Goal: Task Accomplishment & Management: Manage account settings

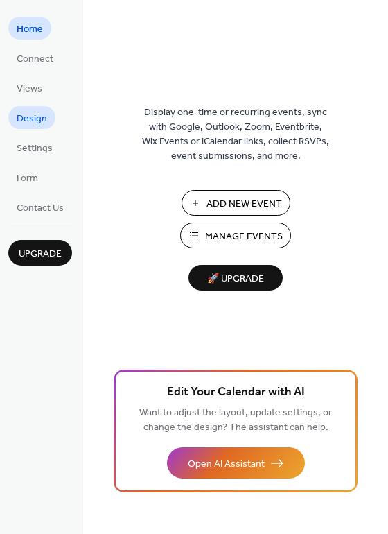
click at [36, 120] on span "Design" at bounding box center [32, 119] width 31 height 15
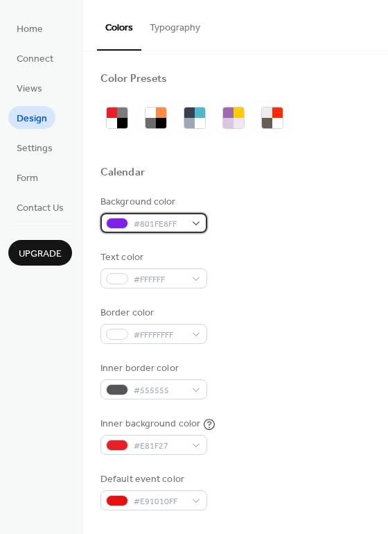
click at [194, 225] on div "#801FE8FF" at bounding box center [154, 223] width 107 height 20
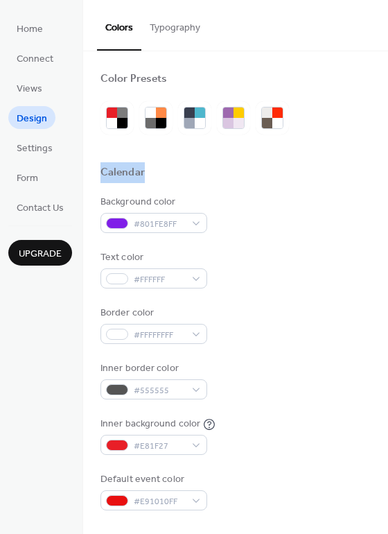
drag, startPoint x: 383, startPoint y: 142, endPoint x: 386, endPoint y: 180, distance: 37.6
click at [386, 180] on div "Color Presets Calendar Background color #801FE8FF Text color #FFFFFF Border col…" at bounding box center [235, 292] width 305 height 483
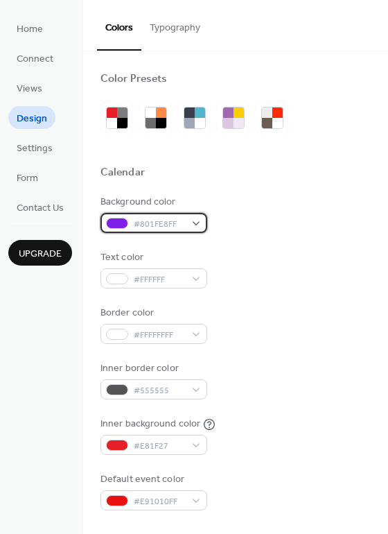
click at [202, 224] on div "#801FE8FF" at bounding box center [154, 223] width 107 height 20
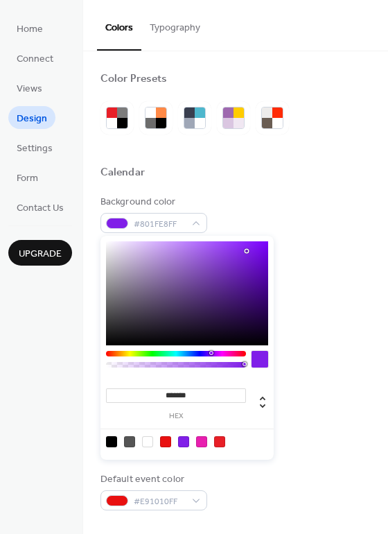
type input "*******"
click at [155, 327] on div at bounding box center [187, 293] width 162 height 104
click at [255, 186] on div at bounding box center [236, 189] width 270 height 11
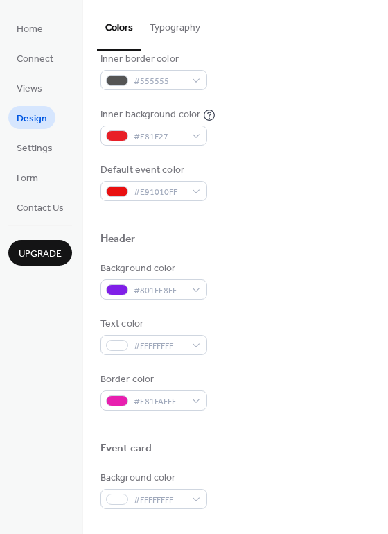
scroll to position [311, 0]
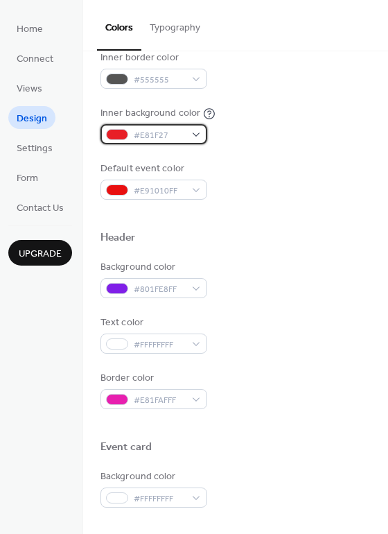
click at [197, 133] on div "#E81F27" at bounding box center [154, 134] width 107 height 20
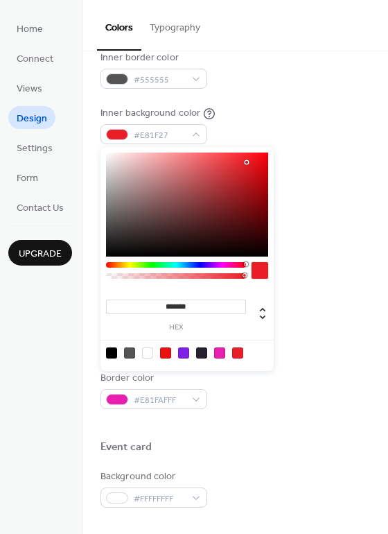
type input "*******"
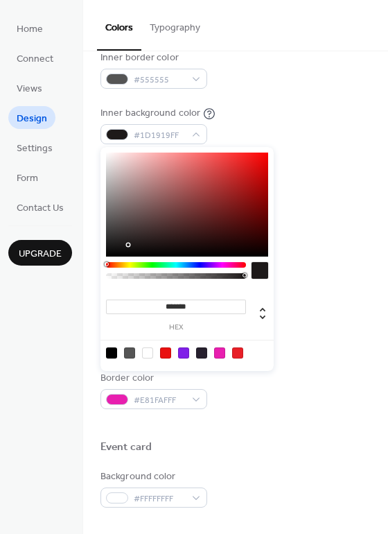
click at [126, 245] on div at bounding box center [187, 205] width 162 height 104
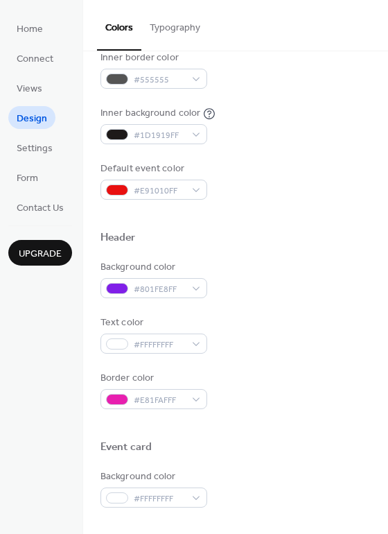
click at [249, 114] on div "Inner background color #1D1919FF" at bounding box center [236, 125] width 270 height 38
click at [198, 189] on div "#E91010FF" at bounding box center [154, 190] width 107 height 20
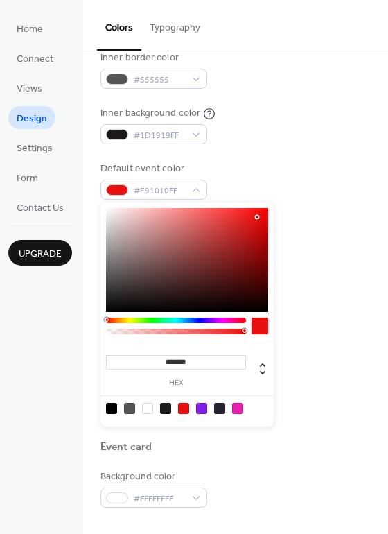
type input "*******"
click at [113, 296] on div at bounding box center [187, 260] width 162 height 104
click at [245, 187] on div "Default event color #272525FF" at bounding box center [236, 181] width 270 height 38
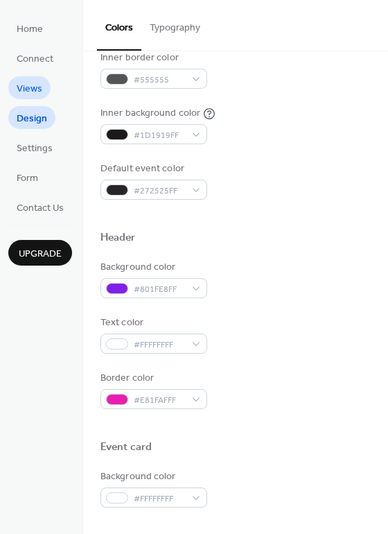
click at [24, 92] on span "Views" at bounding box center [30, 89] width 26 height 15
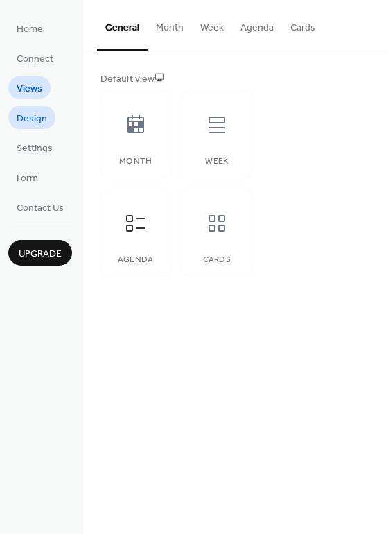
click at [16, 119] on link "Design" at bounding box center [31, 117] width 47 height 23
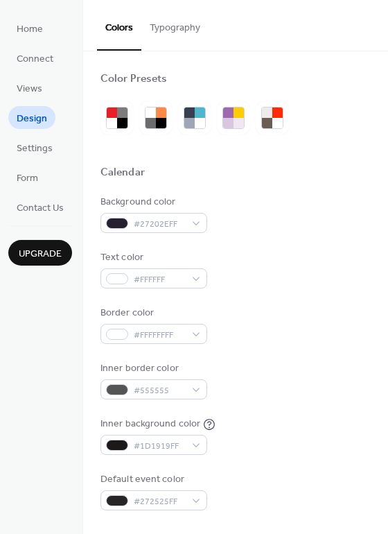
click at [269, 213] on div "Background color #27202EFF" at bounding box center [236, 214] width 270 height 38
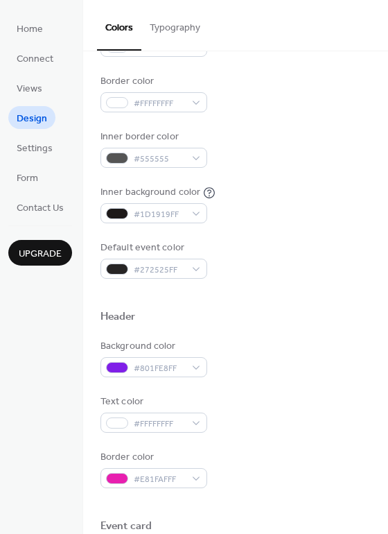
scroll to position [235, 0]
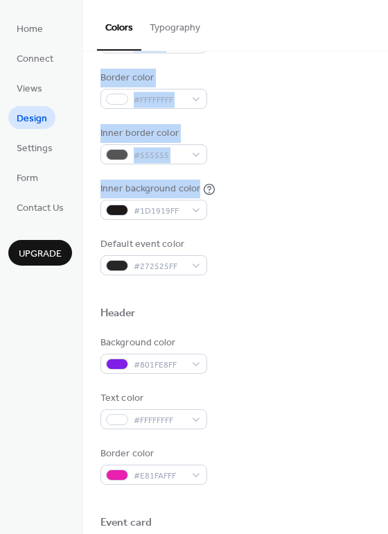
drag, startPoint x: 383, startPoint y: 195, endPoint x: 388, endPoint y: 226, distance: 31.6
click at [388, 226] on html "Home Connect Views Design Settings Form Contact Us Upgrade Design Upgrade Color…" at bounding box center [194, 267] width 388 height 534
click at [274, 221] on div "Background color #27202EFF Text color #FFFFFF Border color #FFFFFFFF Inner bord…" at bounding box center [236, 117] width 270 height 315
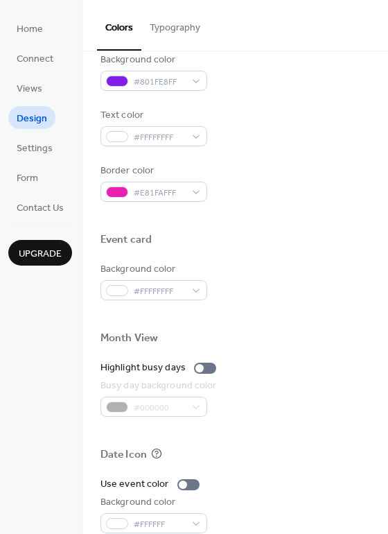
scroll to position [519, 0]
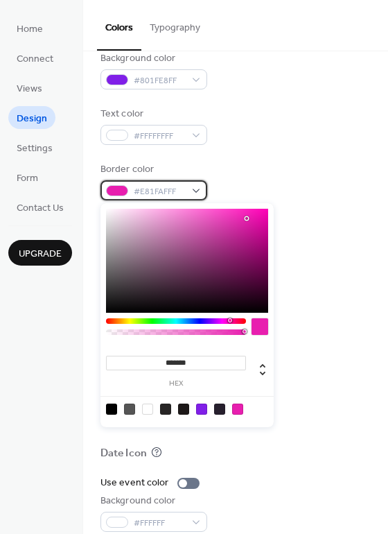
click at [196, 191] on div "#E81FAFFF" at bounding box center [154, 190] width 107 height 20
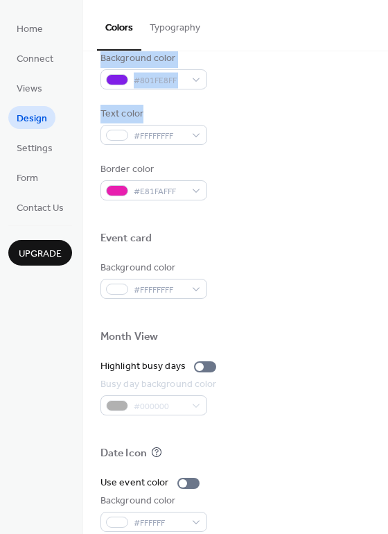
drag, startPoint x: 383, startPoint y: 140, endPoint x: 385, endPoint y: 168, distance: 27.8
click at [385, 169] on div "Color Presets Calendar Background color #27202EFF Text color #FFFFFF Border col…" at bounding box center [235, 292] width 305 height 483
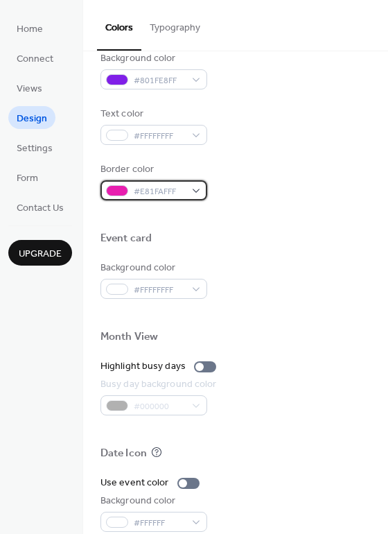
click at [125, 189] on div at bounding box center [117, 190] width 22 height 11
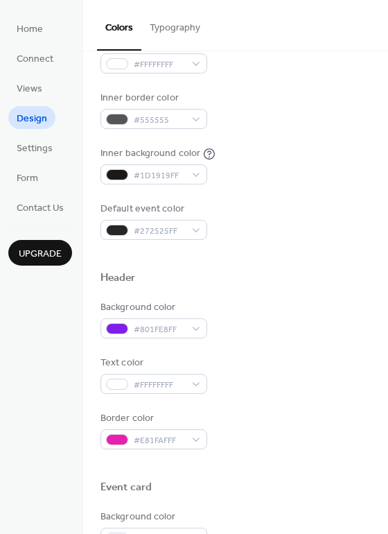
scroll to position [332, 0]
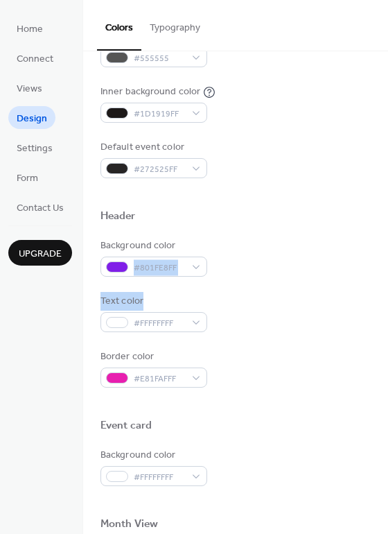
drag, startPoint x: 383, startPoint y: 288, endPoint x: 378, endPoint y: 250, distance: 38.4
click at [378, 250] on div "Color Presets Calendar Background color #27202EFF Text color #FFFFFF Border col…" at bounding box center [235, 257] width 305 height 1076
click at [370, 255] on div "Color Presets Calendar Background color #27202EFF Text color #FFFFFF Border col…" at bounding box center [235, 257] width 305 height 1076
click at [286, 224] on div "Header" at bounding box center [236, 218] width 270 height 18
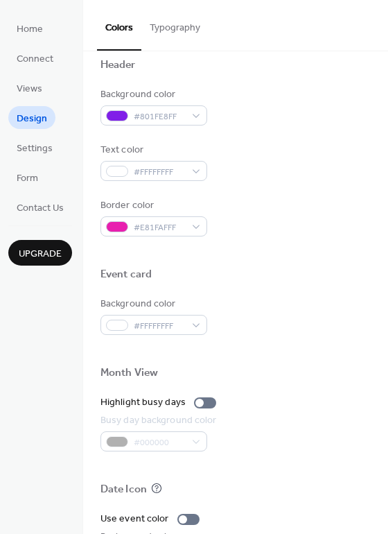
scroll to position [487, 0]
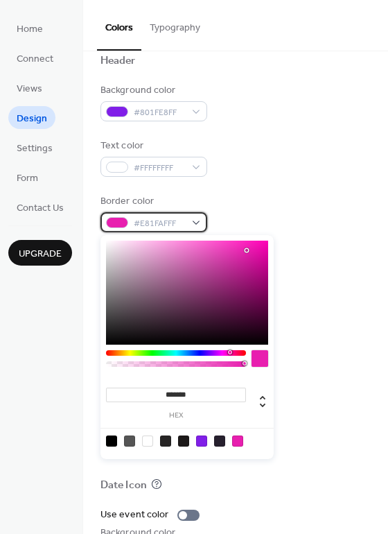
click at [196, 221] on div "#E81FAFFF" at bounding box center [154, 222] width 107 height 20
type input "*******"
click at [124, 336] on div at bounding box center [187, 293] width 162 height 104
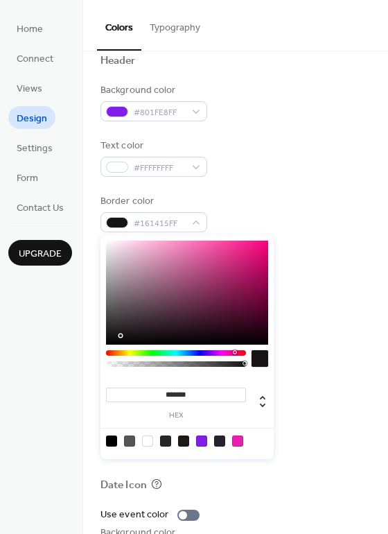
click at [324, 239] on div at bounding box center [236, 247] width 270 height 31
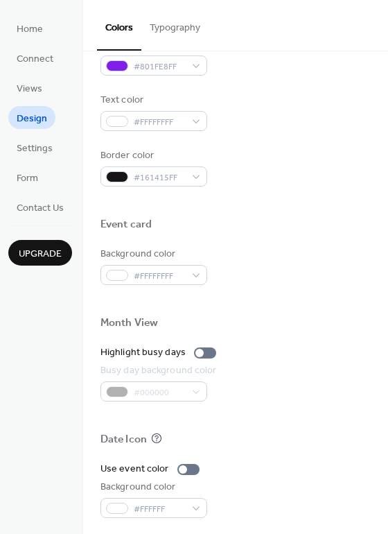
scroll to position [593, 0]
